Goal: Task Accomplishment & Management: Complete application form

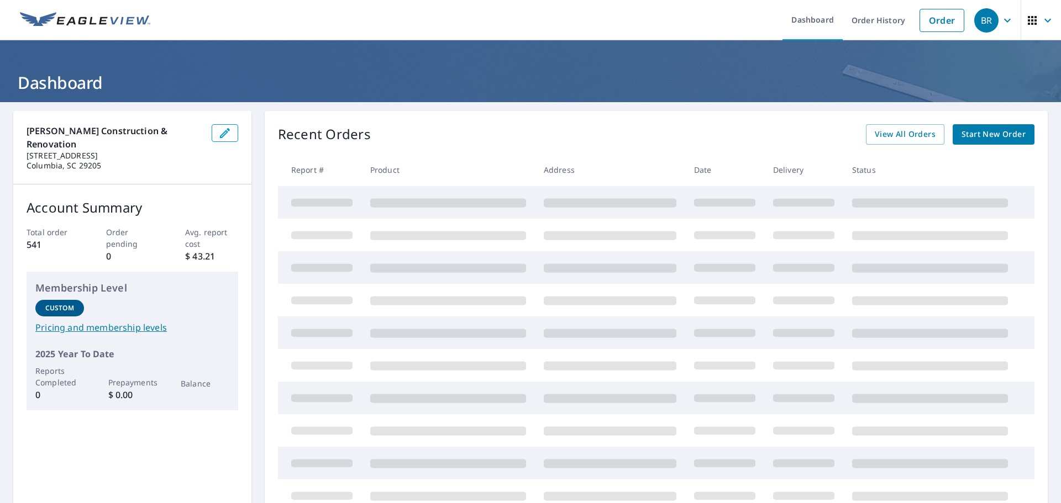
click at [962, 133] on span "Start New Order" at bounding box center [994, 135] width 64 height 14
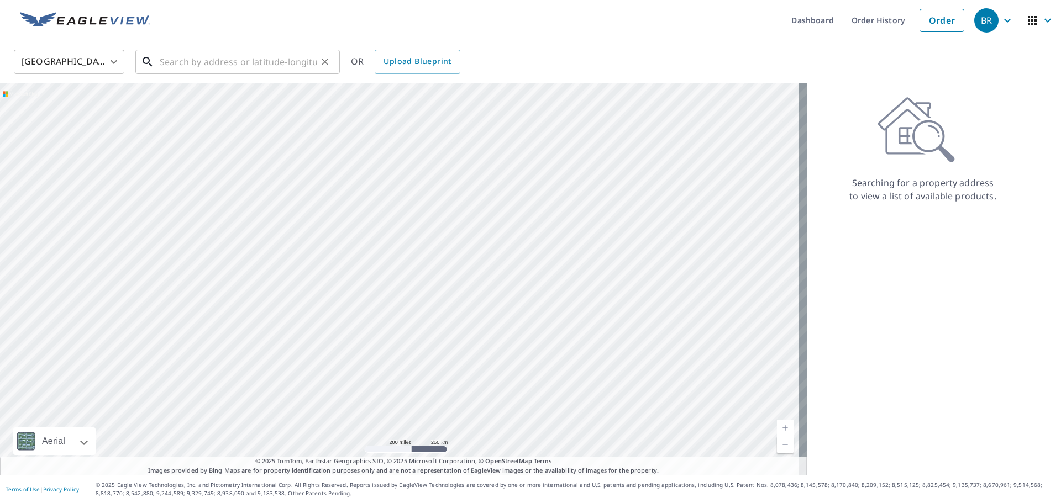
click at [195, 58] on input "text" at bounding box center [239, 61] width 158 height 31
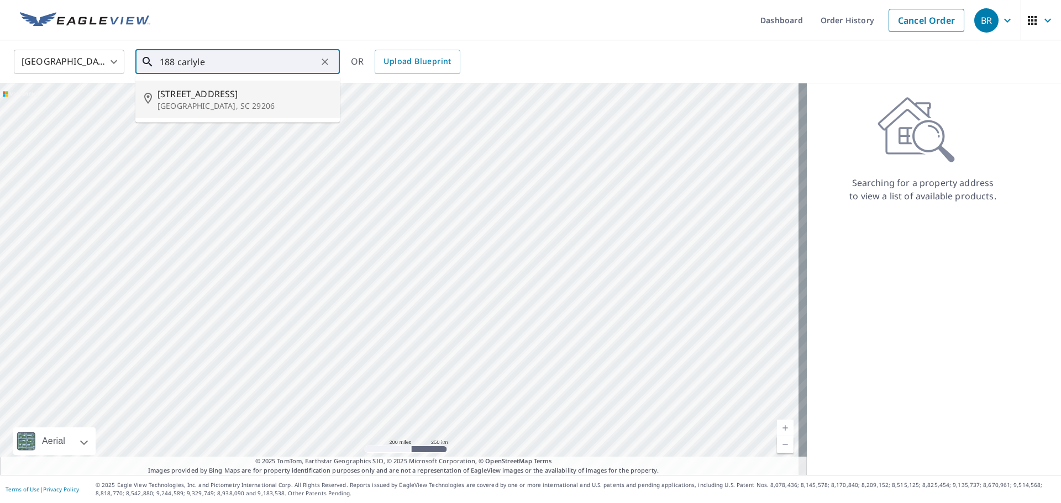
click at [212, 101] on p "[GEOGRAPHIC_DATA], SC 29206" at bounding box center [245, 106] width 174 height 11
type input "[STREET_ADDRESS]"
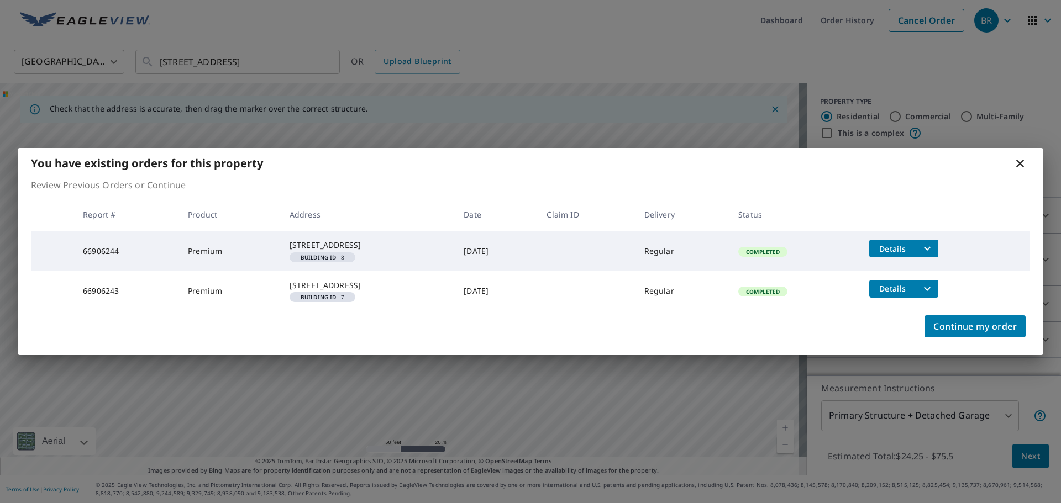
click at [1024, 157] on icon at bounding box center [1020, 163] width 13 height 13
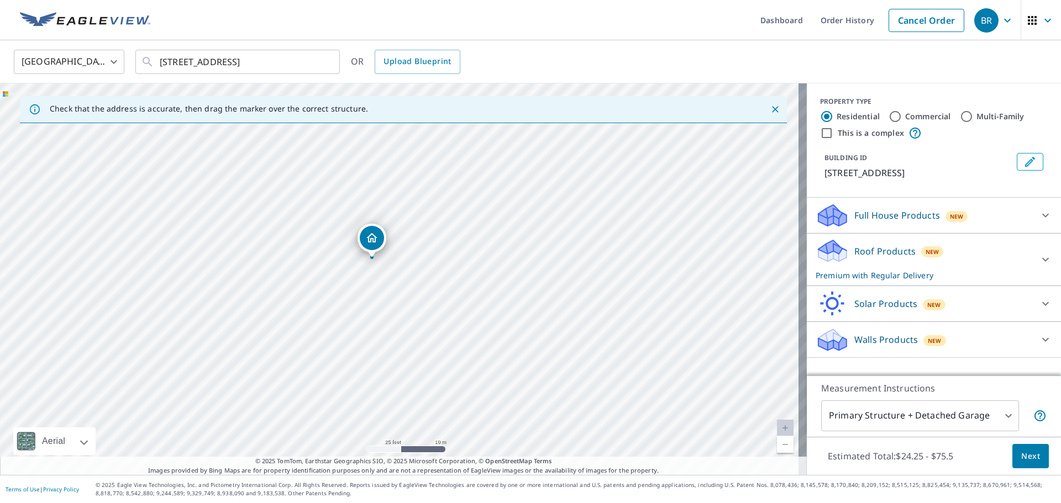
click at [340, 328] on div "[STREET_ADDRESS]" at bounding box center [403, 279] width 807 height 392
drag, startPoint x: 368, startPoint y: 235, endPoint x: 397, endPoint y: 224, distance: 31.5
click at [342, 323] on div "[STREET_ADDRESS]" at bounding box center [403, 279] width 807 height 392
drag, startPoint x: 394, startPoint y: 271, endPoint x: 364, endPoint y: 285, distance: 32.9
